Goal: Task Accomplishment & Management: Manage account settings

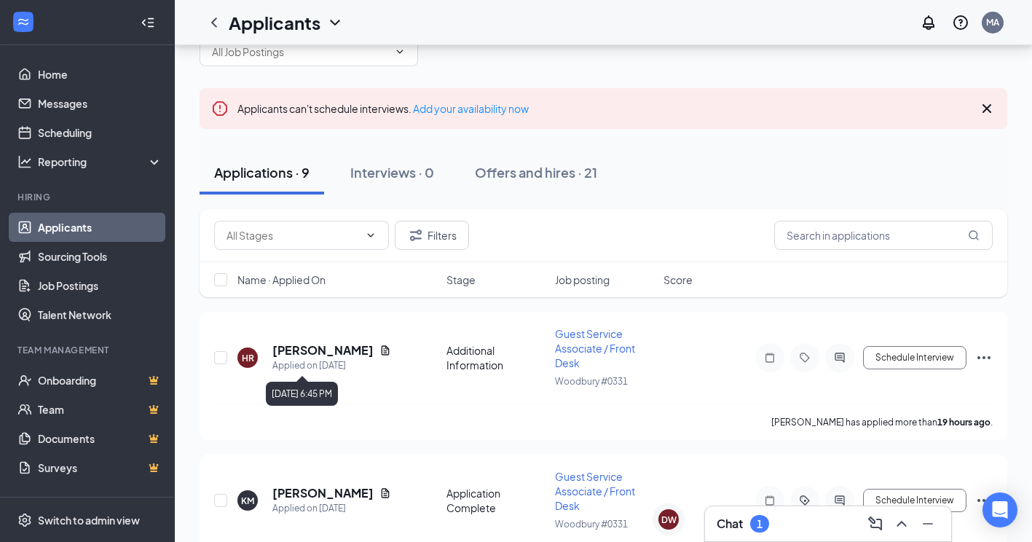
scroll to position [73, 0]
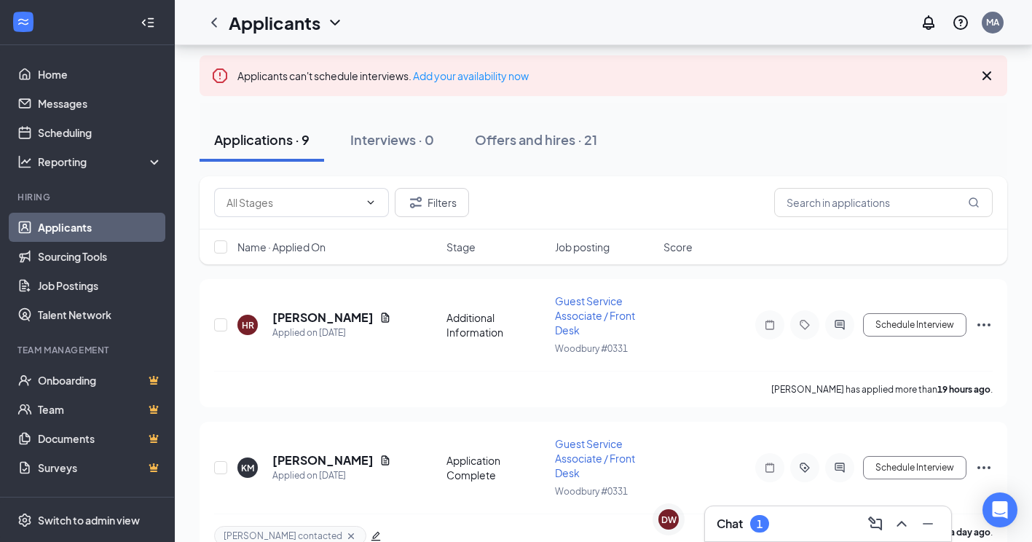
click at [38, 227] on link "Applicants" at bounding box center [100, 227] width 125 height 29
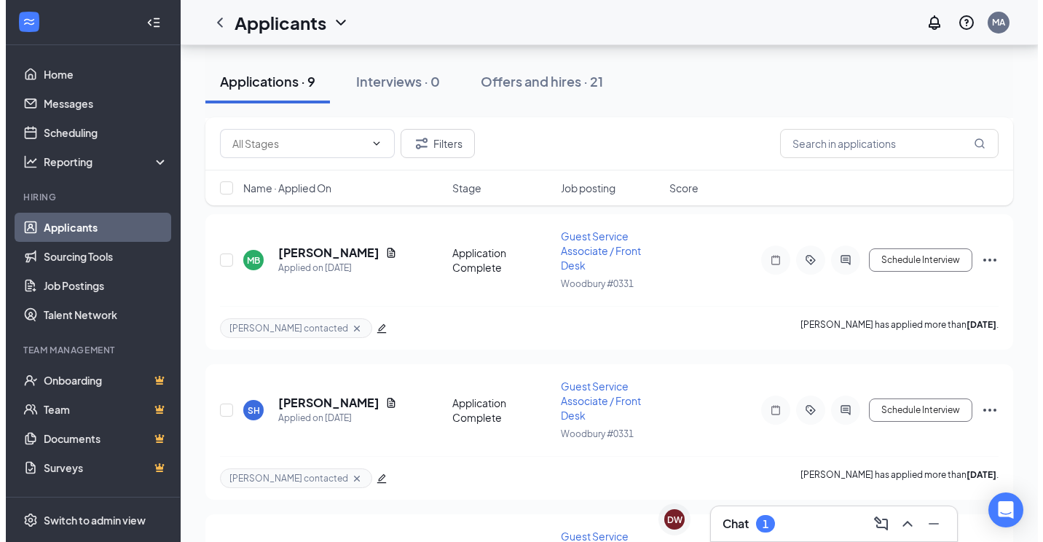
scroll to position [874, 0]
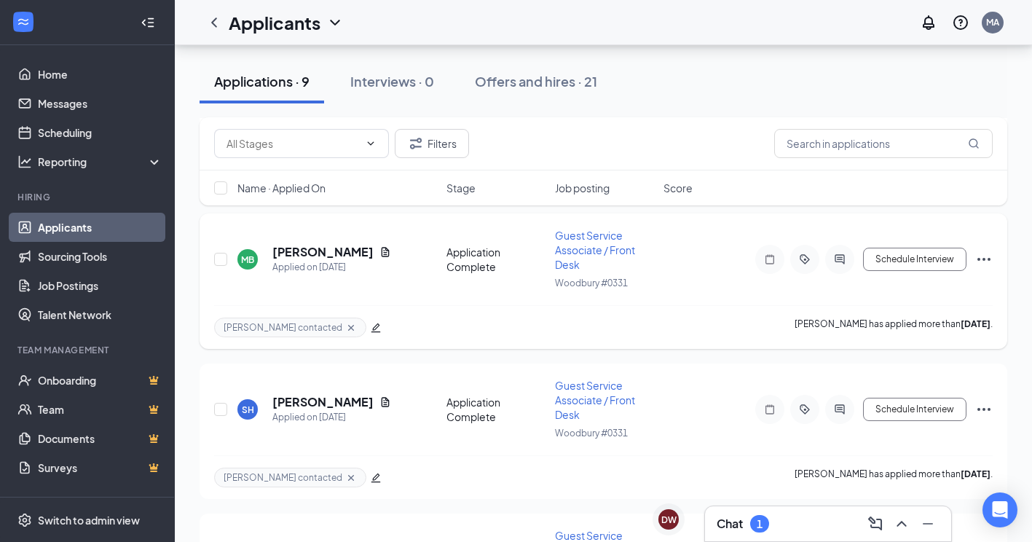
click at [281, 242] on div "MB [PERSON_NAME] Applied on [DATE] Application Complete Guest Service Associate…" at bounding box center [603, 266] width 779 height 77
click at [288, 247] on h5 "[PERSON_NAME]" at bounding box center [322, 252] width 101 height 16
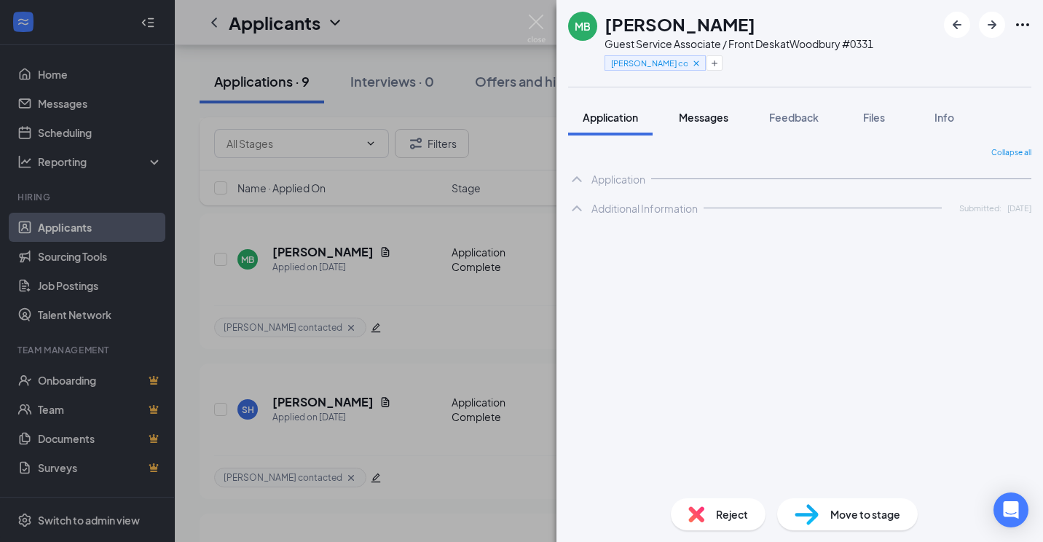
click at [690, 119] on span "Messages" at bounding box center [704, 117] width 50 height 13
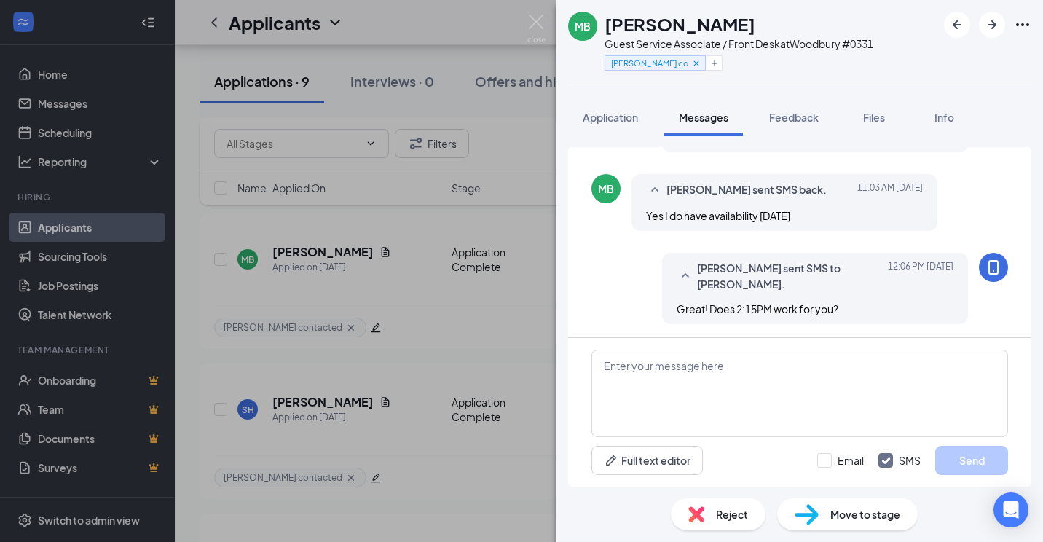
scroll to position [439, 0]
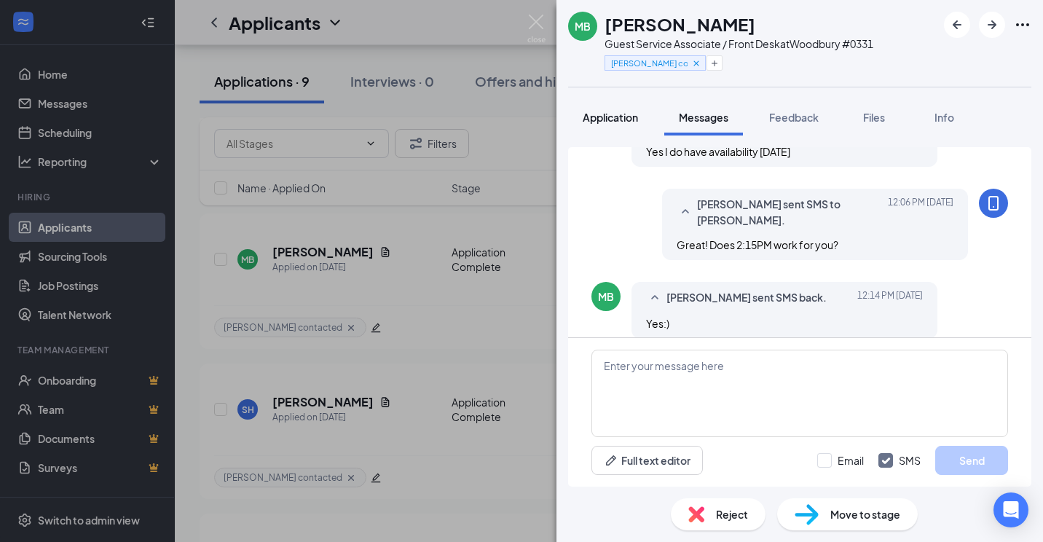
click at [614, 109] on button "Application" at bounding box center [610, 117] width 85 height 36
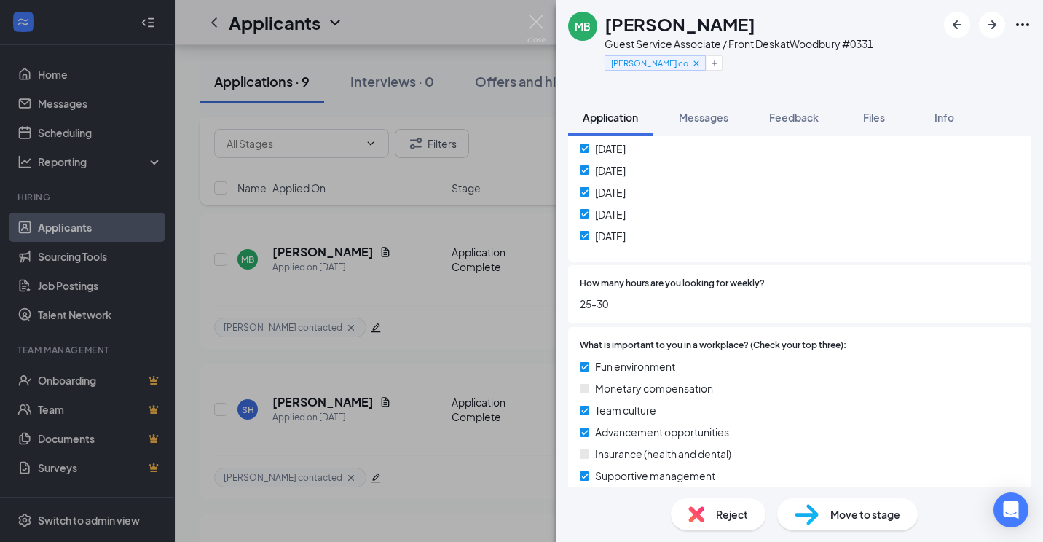
scroll to position [801, 0]
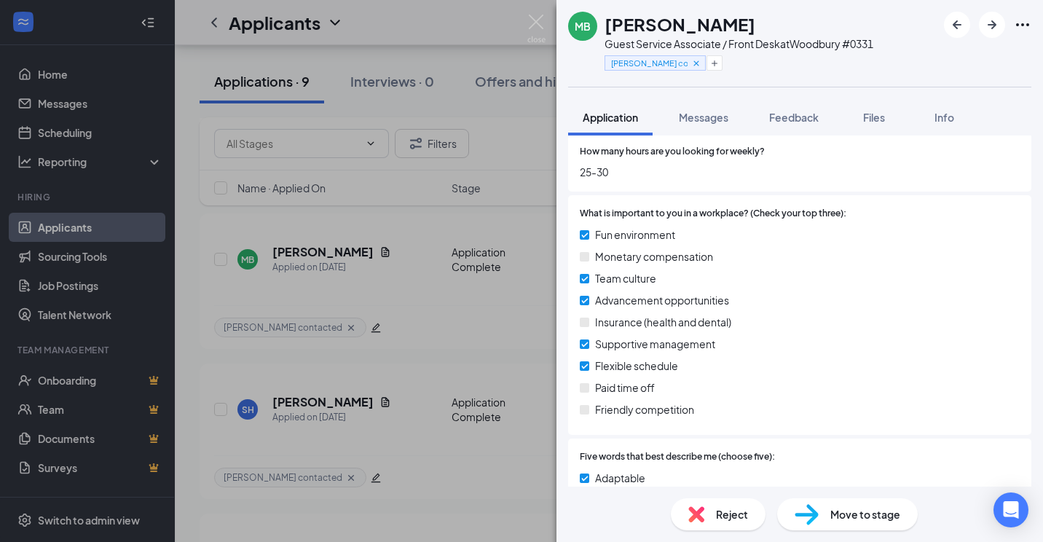
drag, startPoint x: 744, startPoint y: 17, endPoint x: 607, endPoint y: 34, distance: 137.9
click at [607, 34] on div "[PERSON_NAME]" at bounding box center [739, 24] width 269 height 25
copy h1 "[PERSON_NAME]"
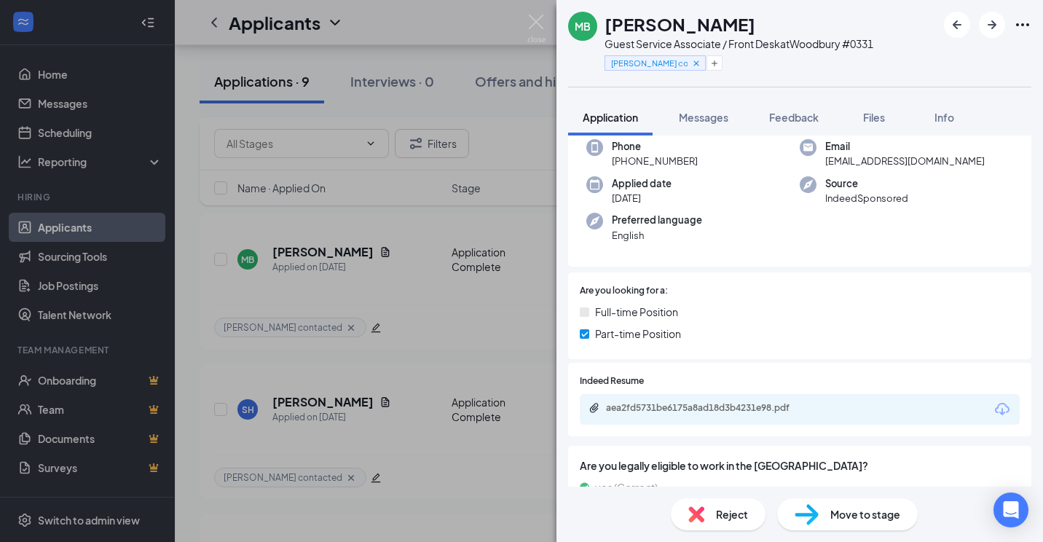
scroll to position [73, 0]
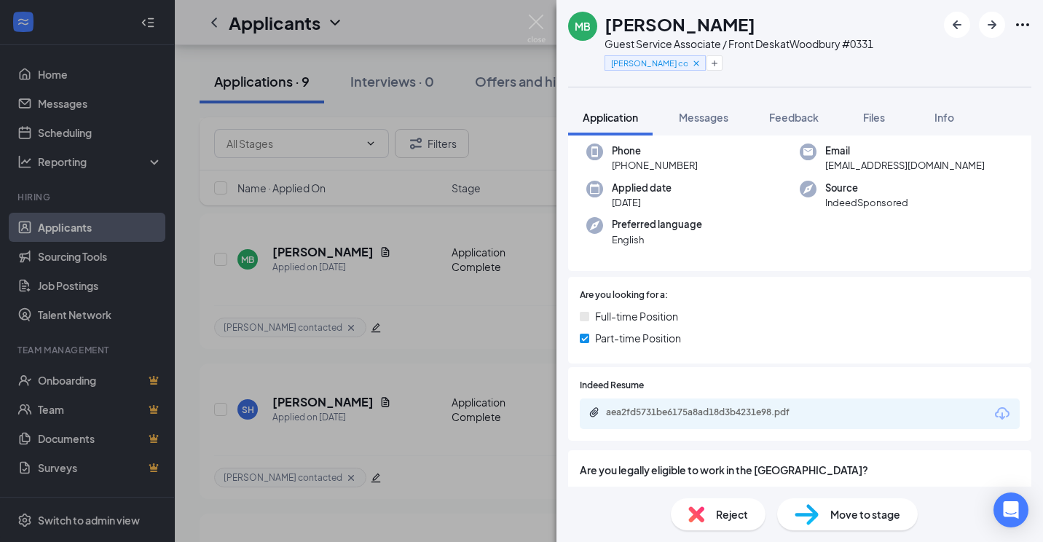
click at [656, 411] on div "aea2fd5731be6175a8ad18d3b4231e98.pdf" at bounding box center [708, 413] width 204 height 12
click at [706, 242] on div "Preferred language English" at bounding box center [692, 232] width 213 height 30
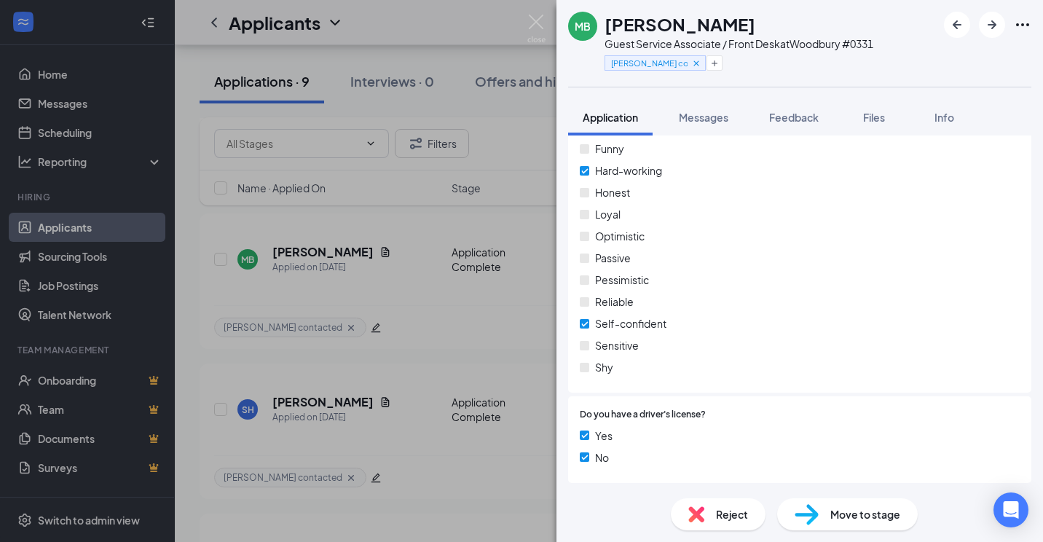
scroll to position [1256, 0]
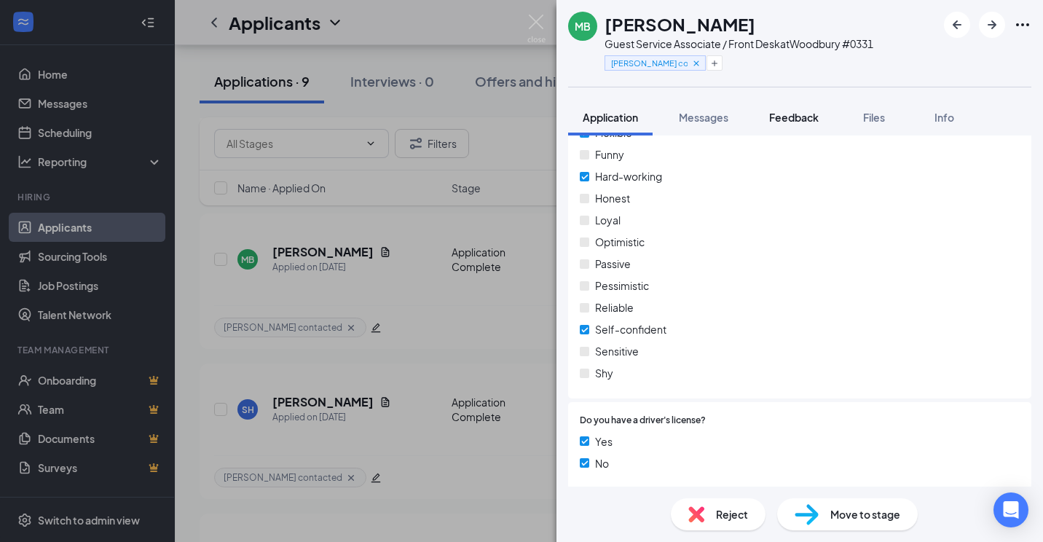
click at [782, 119] on span "Feedback" at bounding box center [794, 117] width 50 height 13
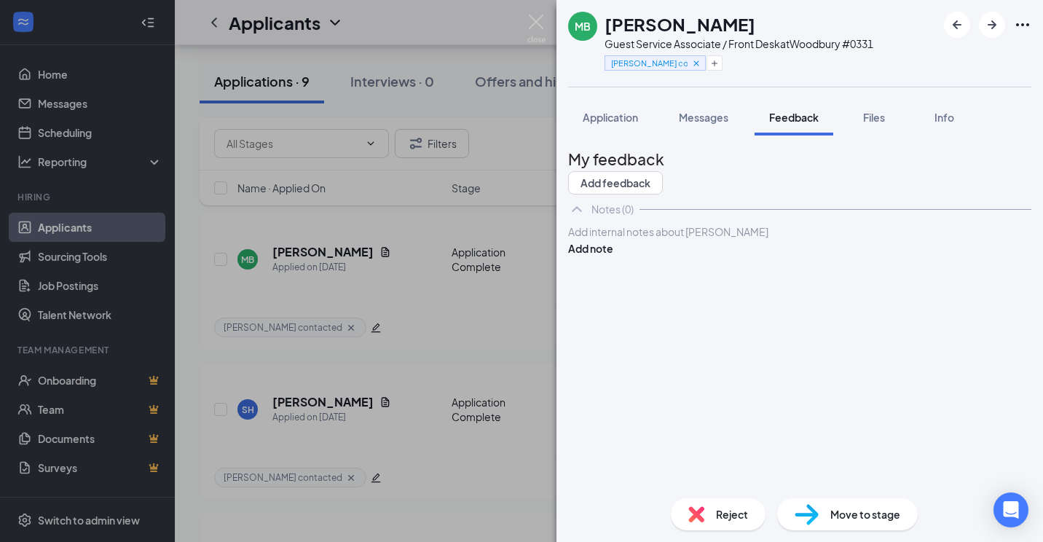
click at [692, 256] on div "Add internal notes about madeline bailey Add note" at bounding box center [799, 240] width 463 height 33
click at [696, 240] on div at bounding box center [800, 231] width 462 height 15
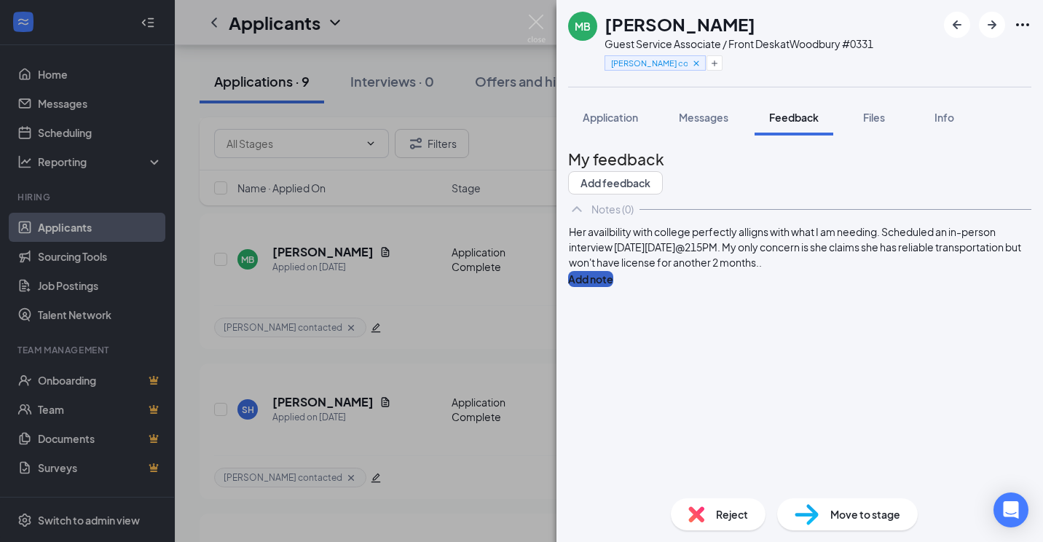
click at [613, 281] on button "Add note" at bounding box center [590, 279] width 45 height 16
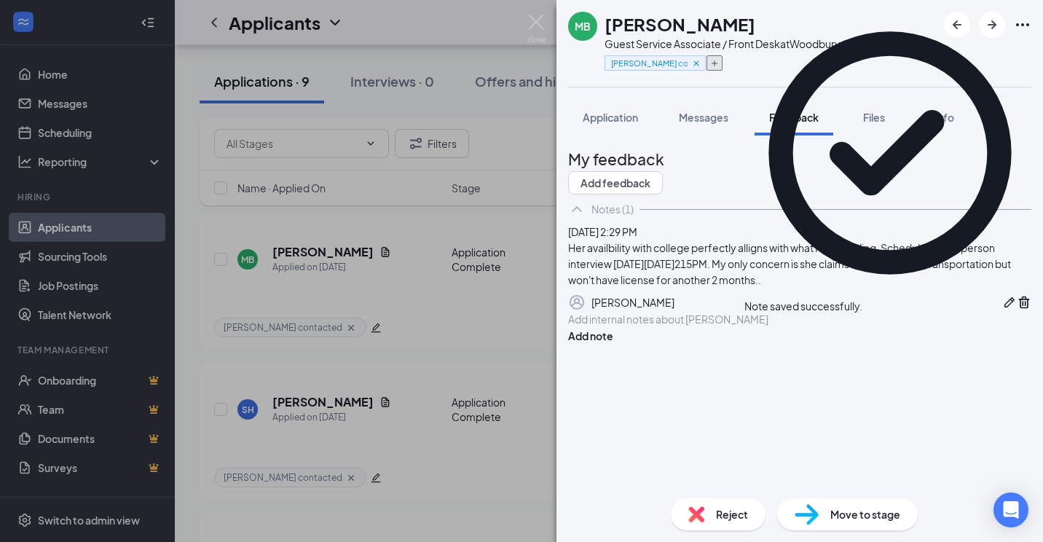
click at [719, 66] on icon "Plus" at bounding box center [714, 63] width 9 height 9
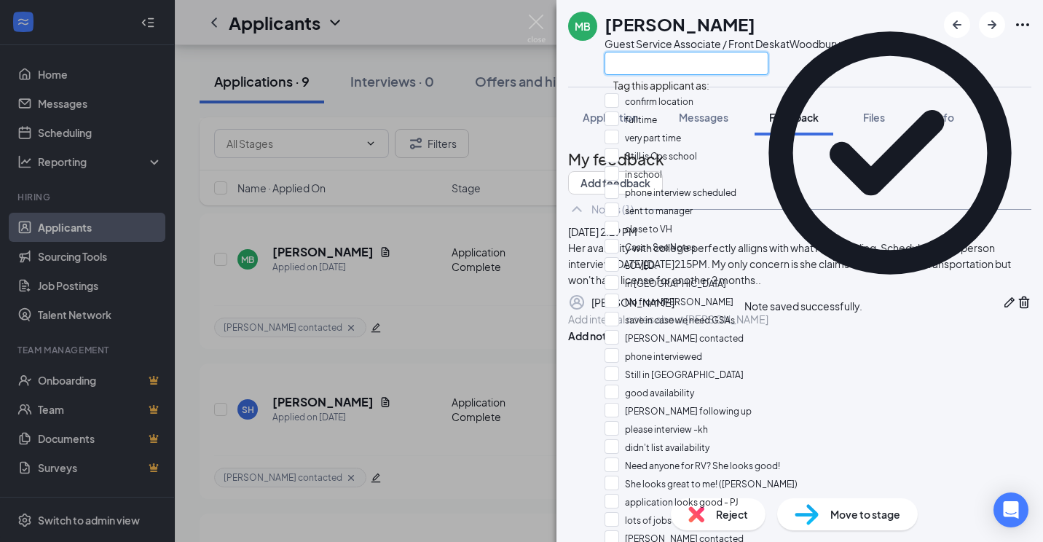
click at [712, 71] on input "text" at bounding box center [687, 63] width 164 height 23
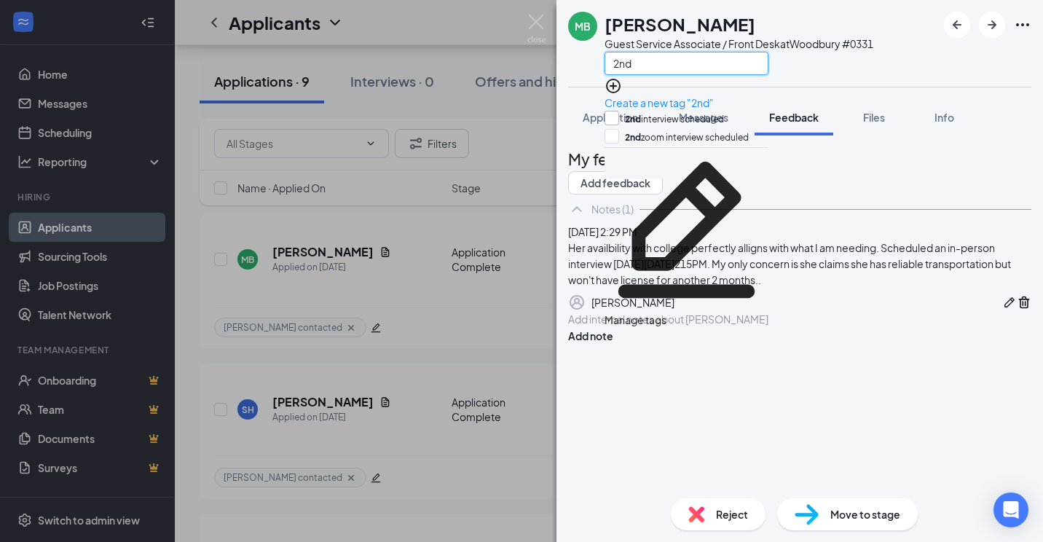
type input "2nd"
drag, startPoint x: 624, startPoint y: 113, endPoint x: 794, endPoint y: 101, distance: 170.2
click at [626, 113] on input "2nd interview scheduled" at bounding box center [664, 119] width 119 height 16
checkbox input "true"
click at [844, 71] on div "2nd" at bounding box center [739, 63] width 269 height 24
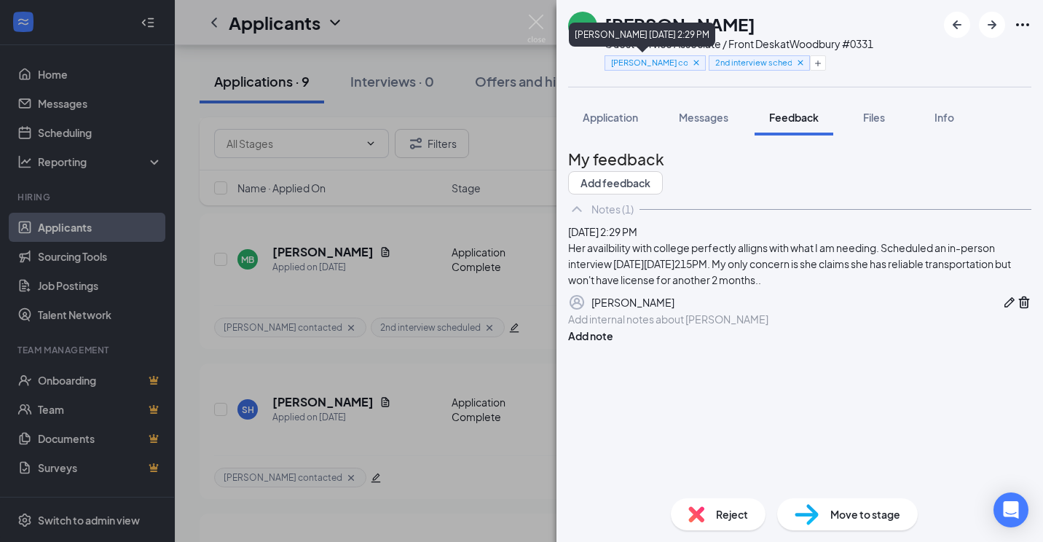
click at [694, 63] on icon "Cross" at bounding box center [696, 62] width 5 height 5
click at [529, 18] on img at bounding box center [536, 29] width 18 height 28
